Goal: Task Accomplishment & Management: Manage account settings

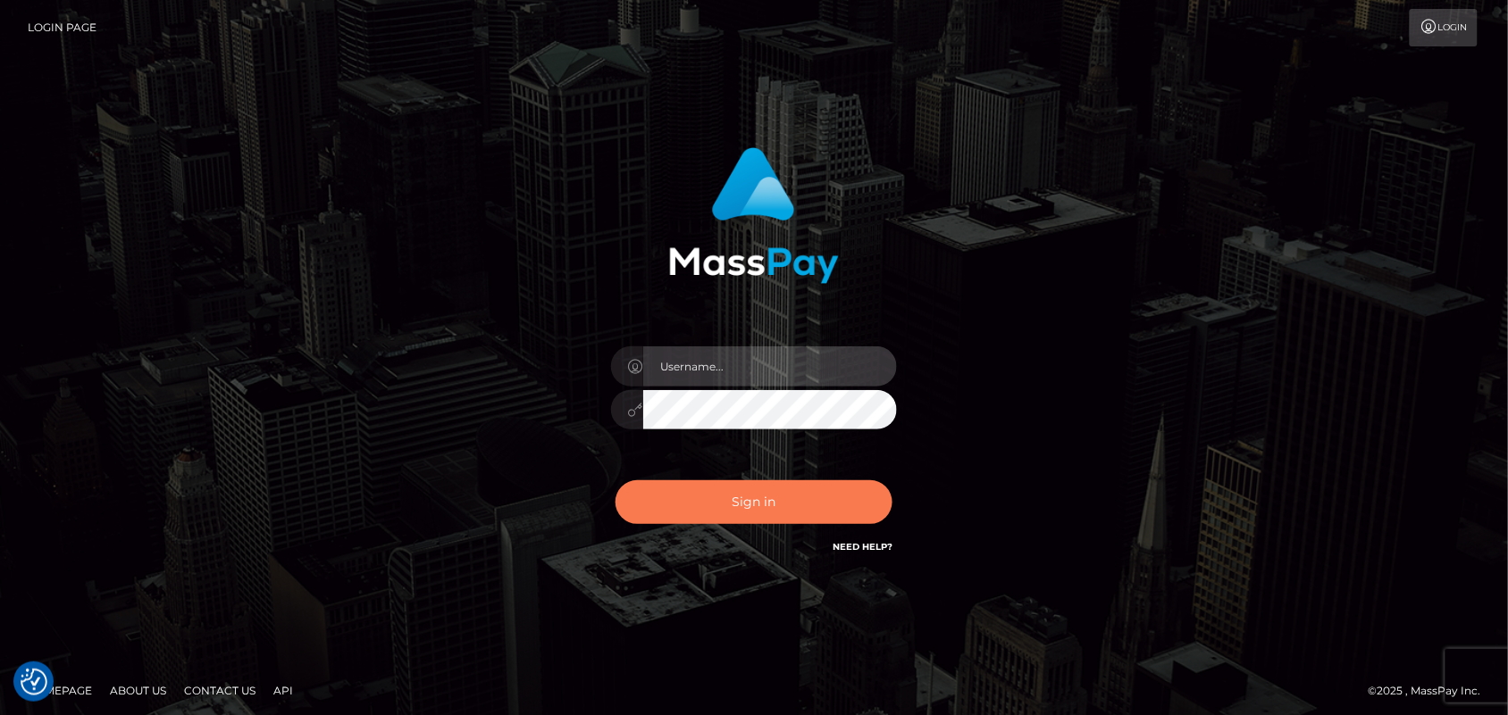
type input "Pk.es"
click at [757, 522] on button "Sign in" at bounding box center [753, 503] width 277 height 44
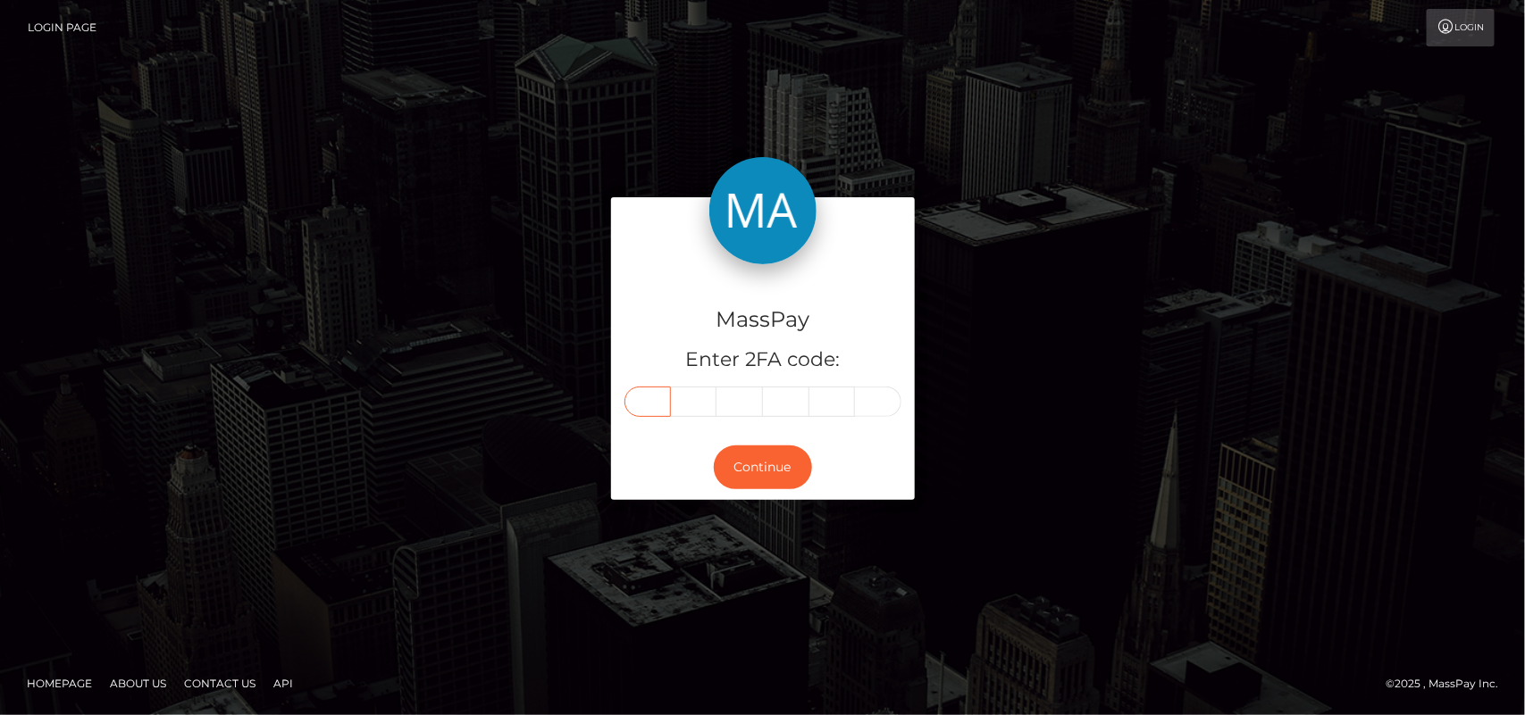
click at [645, 403] on input "text" at bounding box center [647, 402] width 46 height 30
type input "5"
type input "0"
type input "5"
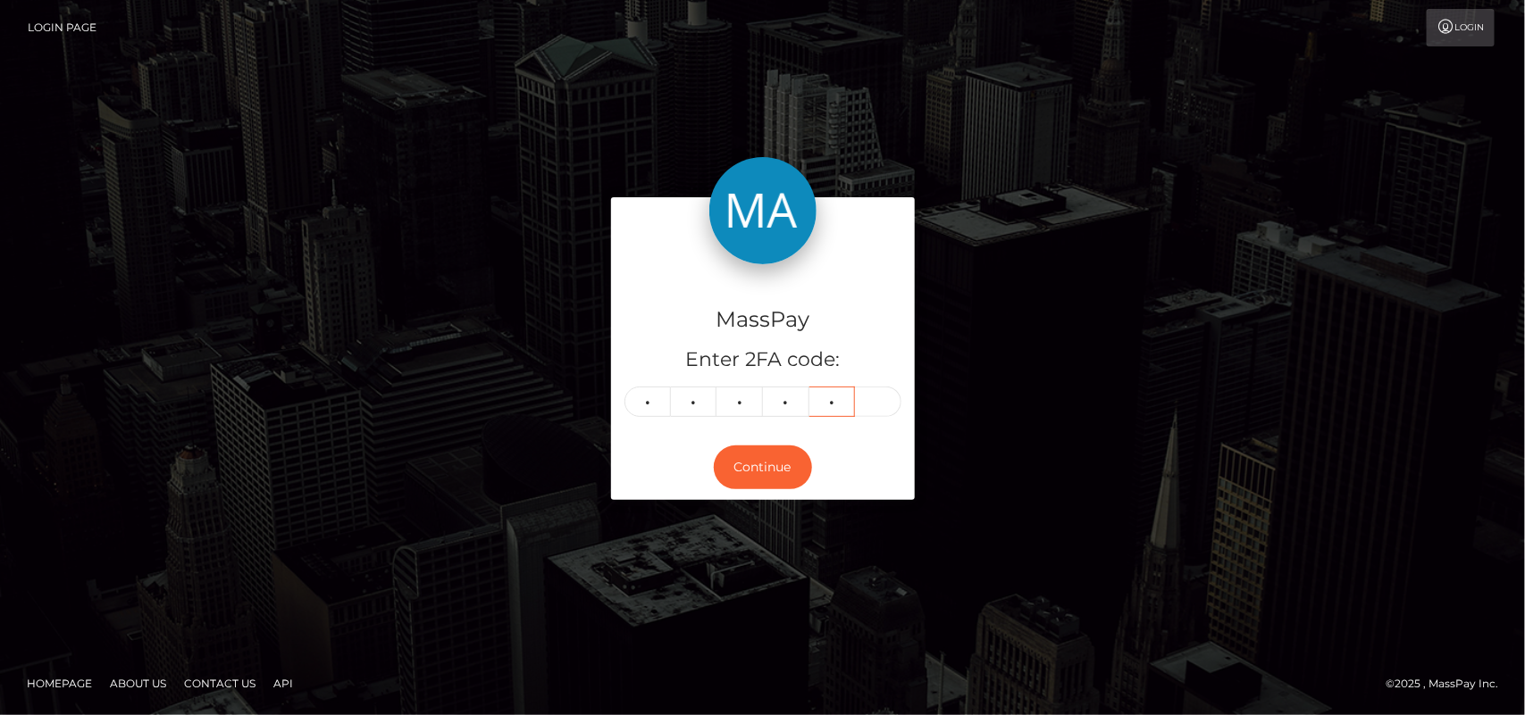
type input "3"
type input "9"
